Goal: Navigation & Orientation: Find specific page/section

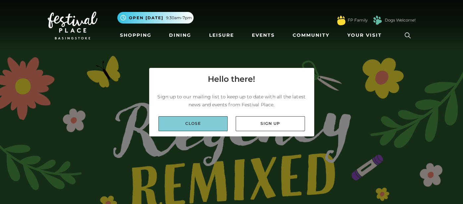
click at [191, 124] on link "Close" at bounding box center [192, 123] width 69 height 15
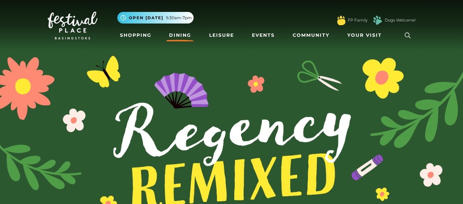
click at [176, 38] on link "Dining" at bounding box center [179, 35] width 27 height 12
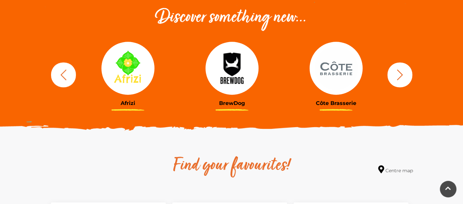
scroll to position [239, 0]
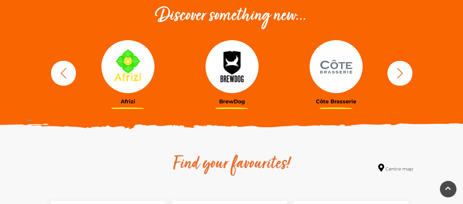
click at [405, 75] on button "button" at bounding box center [399, 73] width 25 height 25
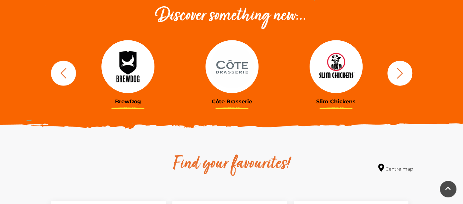
click at [405, 75] on button "button" at bounding box center [399, 73] width 25 height 25
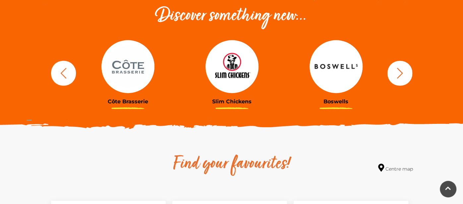
click at [405, 75] on button "button" at bounding box center [399, 73] width 25 height 25
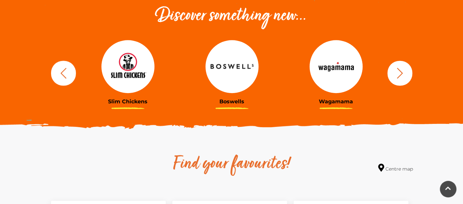
click at [405, 75] on button "button" at bounding box center [399, 73] width 25 height 25
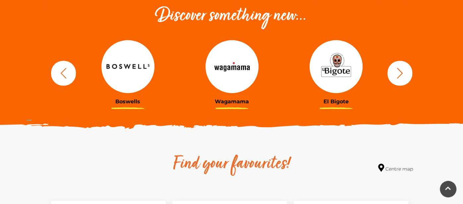
click at [405, 75] on button "button" at bounding box center [399, 73] width 25 height 25
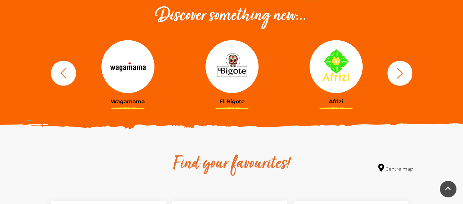
click at [405, 75] on button "button" at bounding box center [399, 73] width 25 height 25
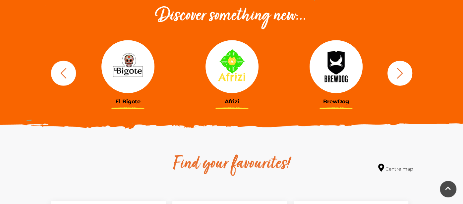
click at [405, 75] on button "button" at bounding box center [399, 73] width 25 height 25
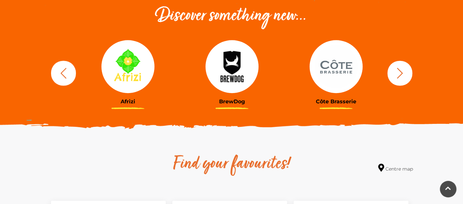
click at [405, 75] on button "button" at bounding box center [399, 73] width 25 height 25
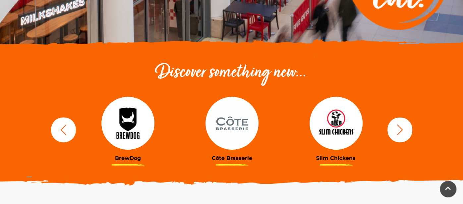
scroll to position [0, 0]
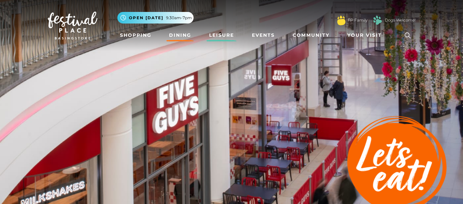
click at [229, 36] on link "Leisure" at bounding box center [221, 35] width 30 height 12
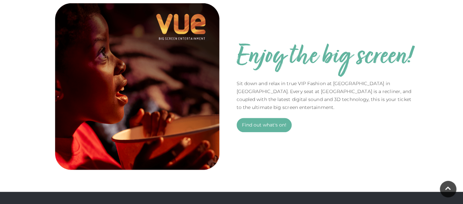
scroll to position [444, 0]
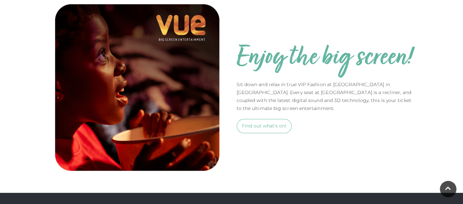
click at [256, 128] on link "Find out what's on!" at bounding box center [263, 126] width 55 height 14
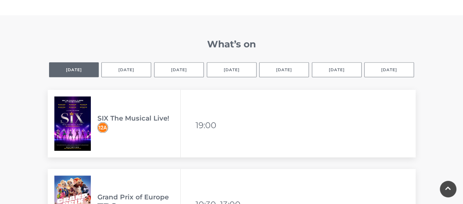
scroll to position [435, 0]
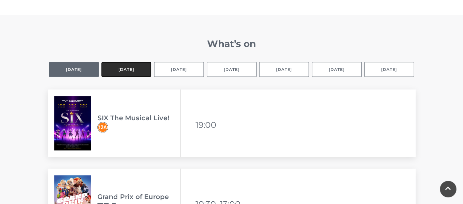
click at [133, 70] on button "Tomorrow" at bounding box center [126, 69] width 50 height 15
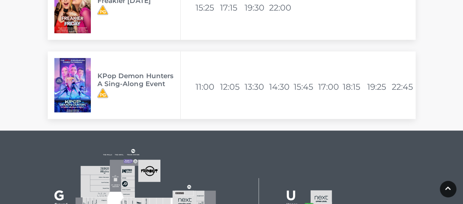
scroll to position [2219, 0]
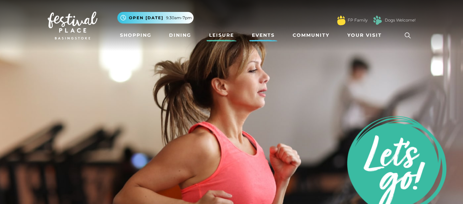
click at [263, 39] on link "Events" at bounding box center [263, 35] width 28 height 12
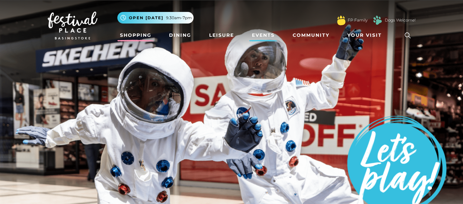
click at [140, 36] on link "Shopping" at bounding box center [135, 35] width 37 height 12
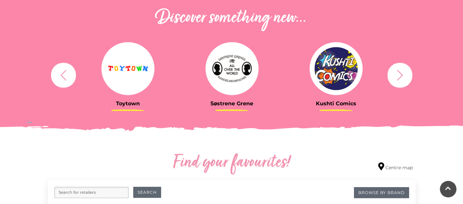
scroll to position [241, 0]
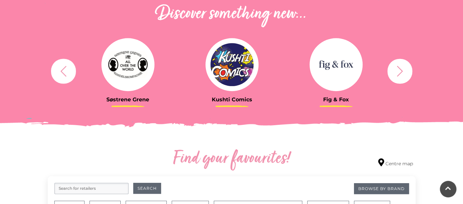
click at [408, 74] on button "button" at bounding box center [399, 71] width 25 height 25
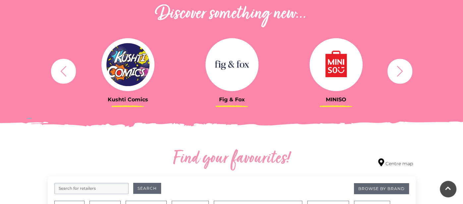
click at [408, 74] on button "button" at bounding box center [399, 71] width 25 height 25
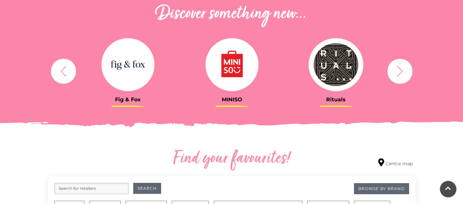
click at [408, 74] on button "button" at bounding box center [399, 71] width 25 height 25
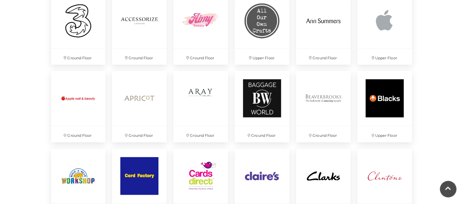
scroll to position [0, 0]
